Goal: Task Accomplishment & Management: Complete application form

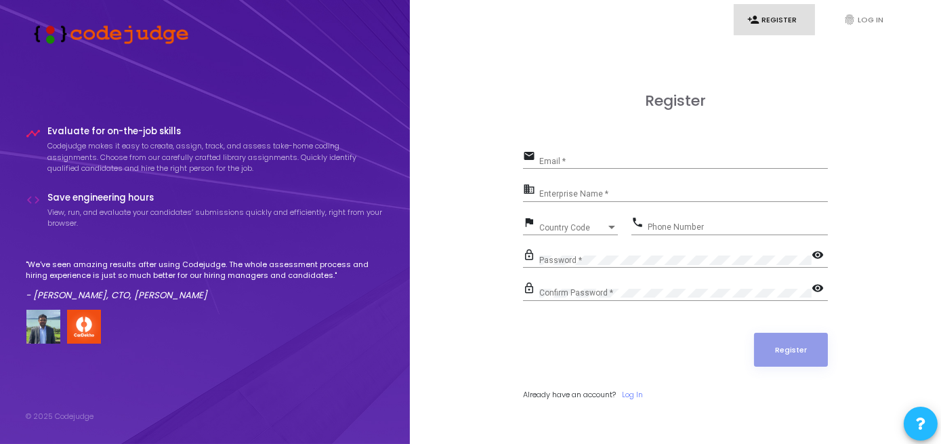
click at [574, 156] on div "Email *" at bounding box center [683, 158] width 289 height 21
type input "[EMAIL_ADDRESS][DOMAIN_NAME]"
click at [579, 192] on input "Enterprise Name *" at bounding box center [683, 194] width 289 height 9
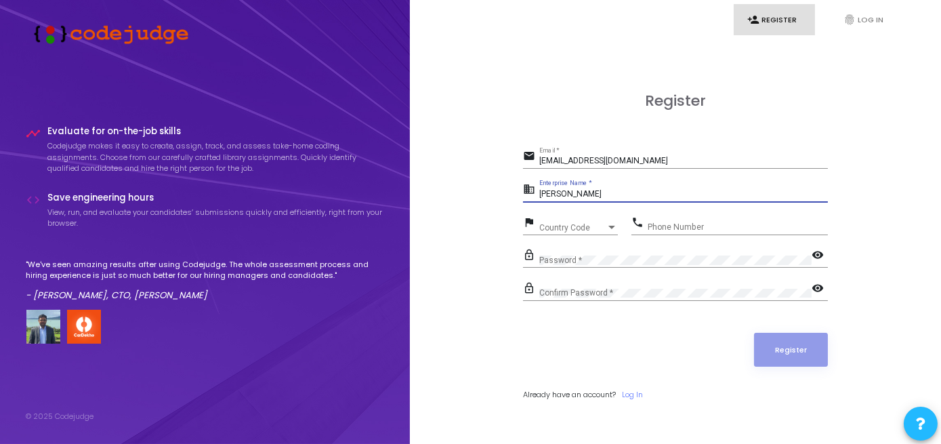
type input "[PERSON_NAME]"
click at [574, 228] on span "Country Code" at bounding box center [563, 227] width 48 height 9
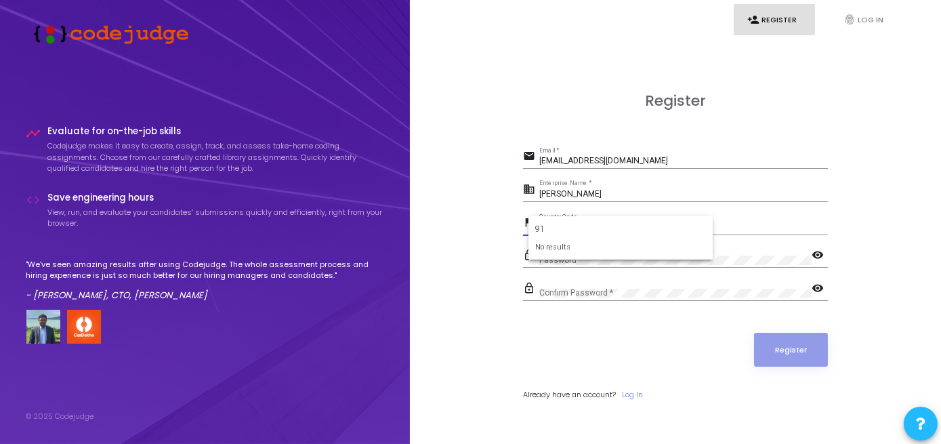
type input "9"
type input "+"
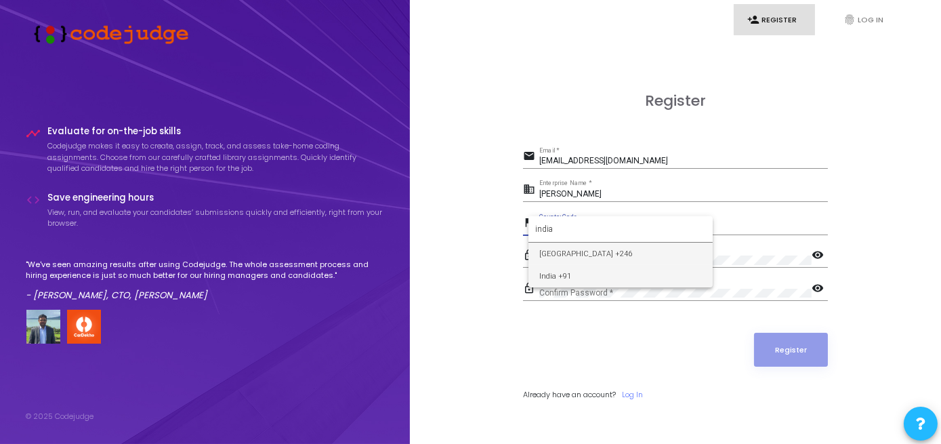
type input "india"
click at [618, 272] on span "India +91" at bounding box center [620, 276] width 163 height 22
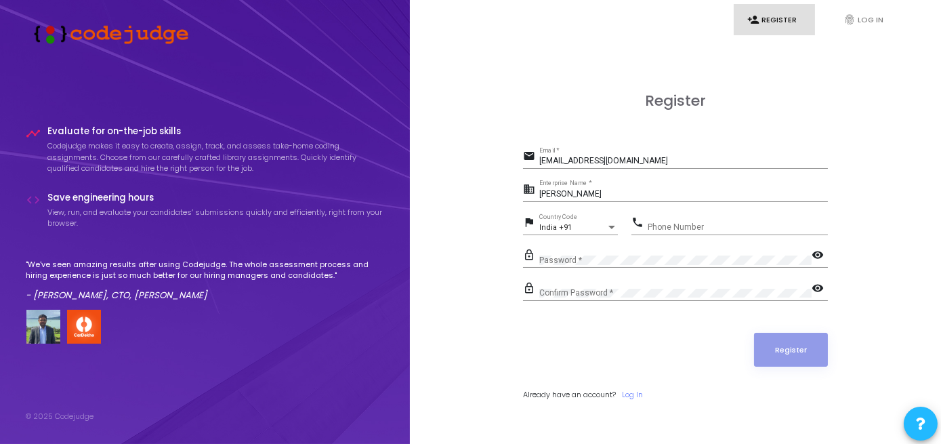
click at [689, 232] on div "Phone Number" at bounding box center [737, 223] width 180 height 21
type input "8950843326"
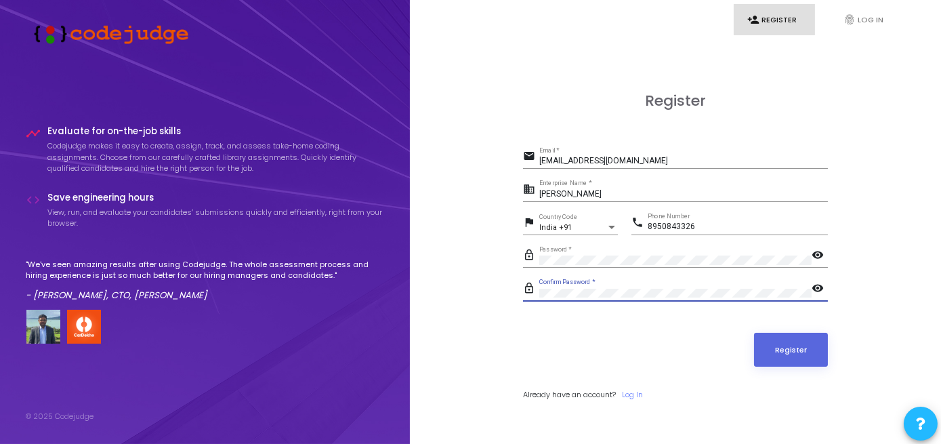
scroll to position [39, 0]
